Goal: Task Accomplishment & Management: Use online tool/utility

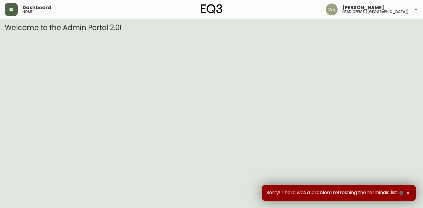
click at [10, 3] on button "button" at bounding box center [11, 9] width 13 height 13
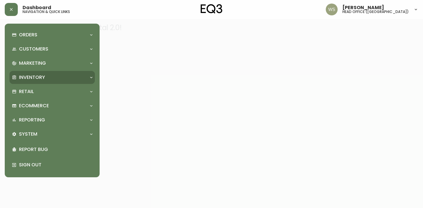
click at [28, 72] on div "Inventory" at bounding box center [51, 77] width 85 height 13
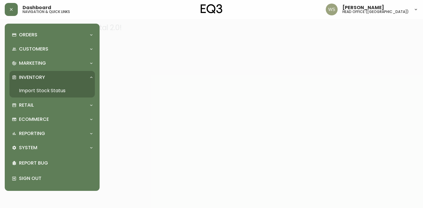
click at [30, 90] on link "Import Stock Status" at bounding box center [51, 91] width 85 height 14
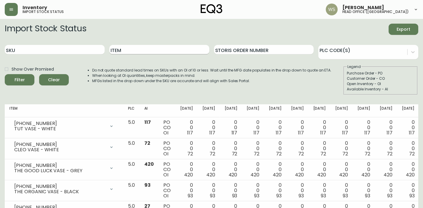
click at [163, 48] on input "Item" at bounding box center [159, 49] width 100 height 9
type input "[PERSON_NAME]"
click at [5, 74] on button "Filter" at bounding box center [20, 79] width 30 height 11
